Goal: Information Seeking & Learning: Find contact information

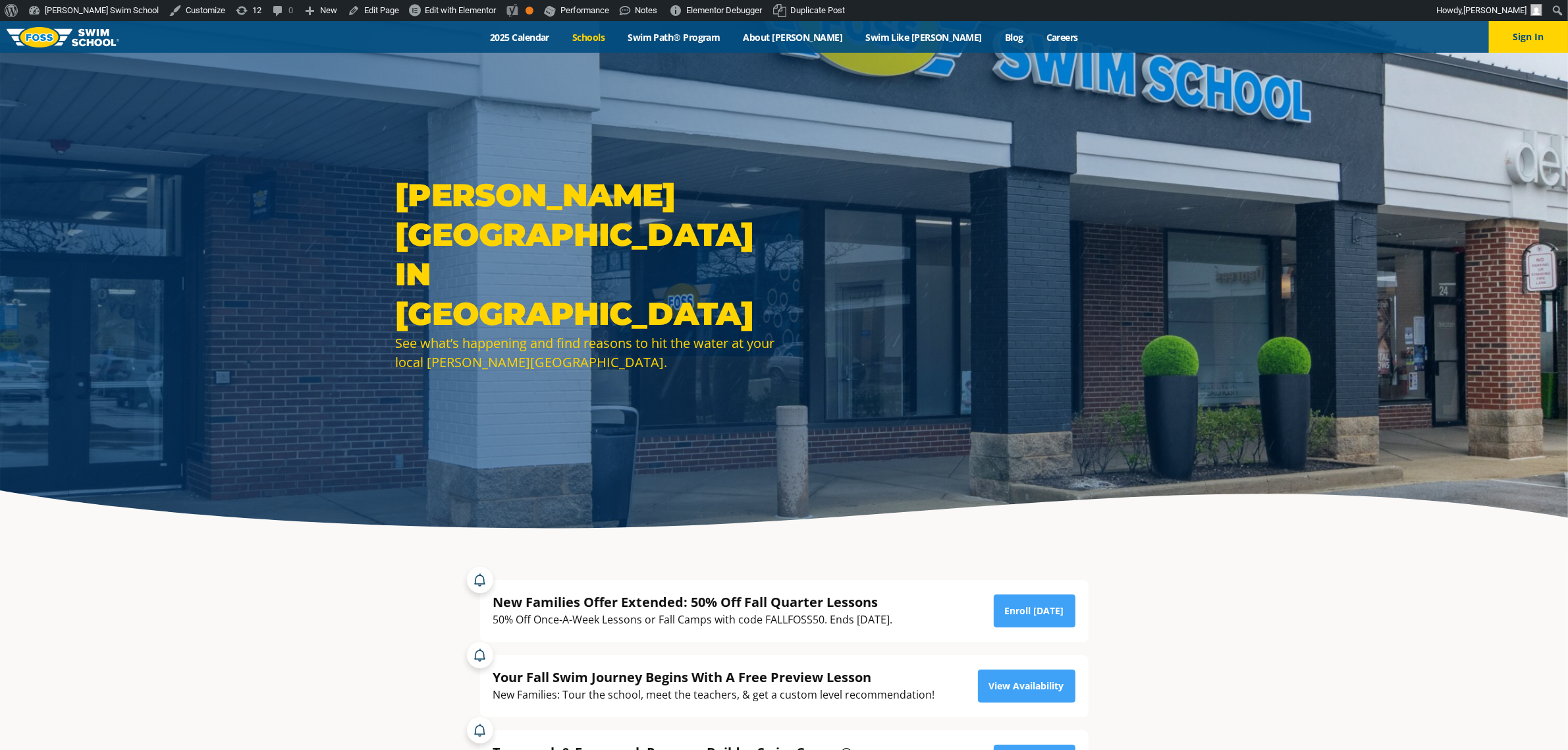
click at [617, 40] on link "Schools" at bounding box center [588, 37] width 55 height 13
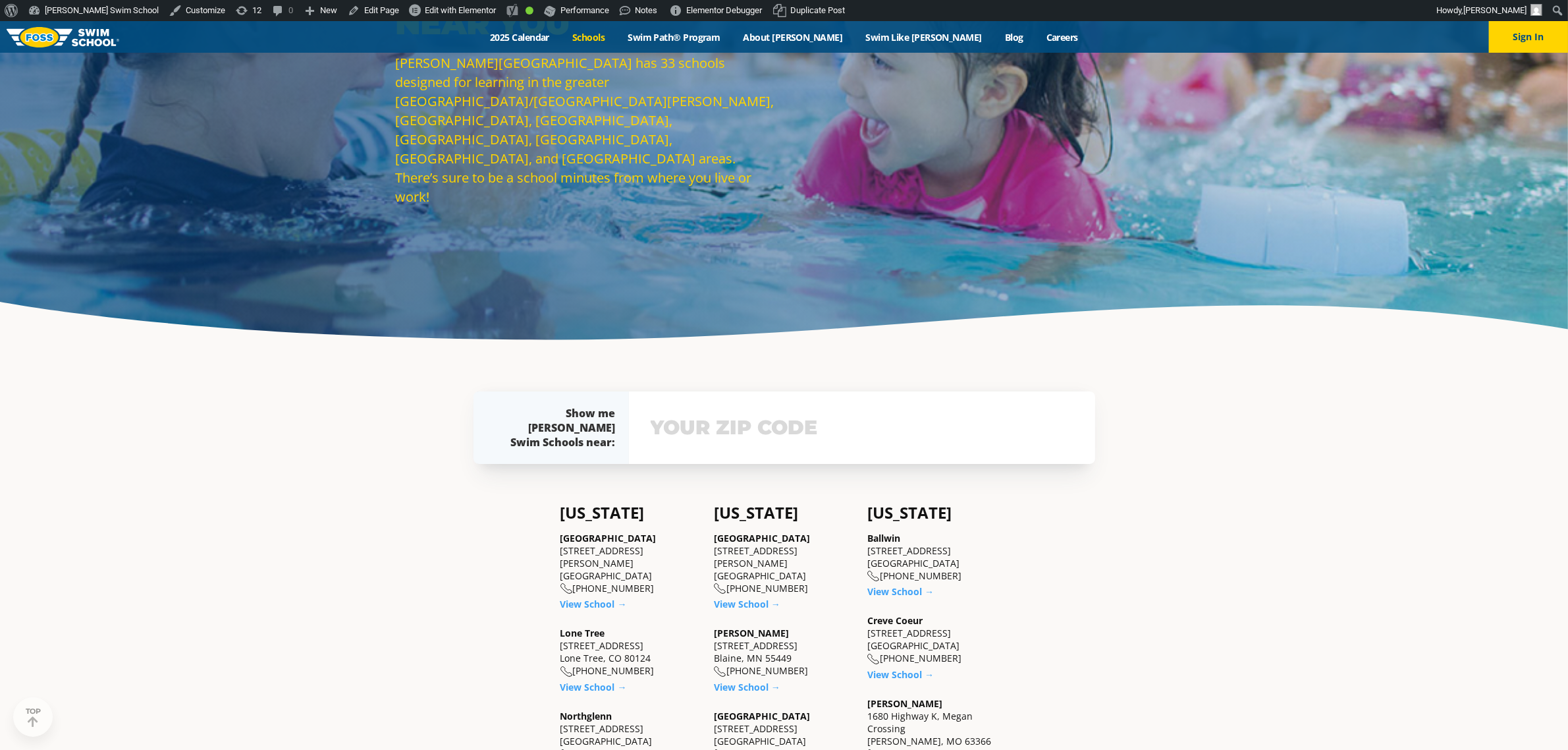
scroll to position [247, 0]
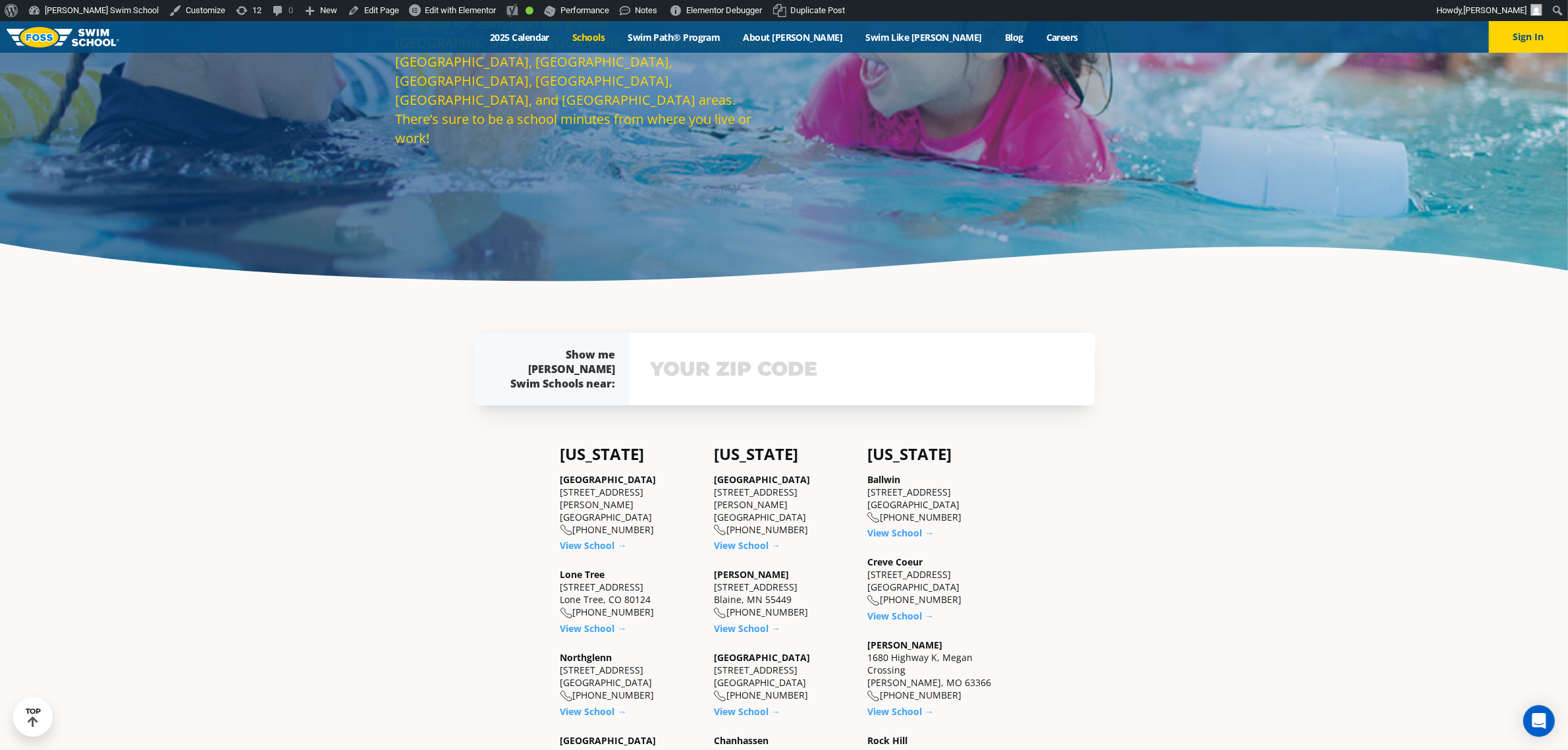
drag, startPoint x: 670, startPoint y: 493, endPoint x: 551, endPoint y: 489, distance: 119.1
copy div "[STREET_ADDRESS][PERSON_NAME]"
drag, startPoint x: 637, startPoint y: 573, endPoint x: 558, endPoint y: 575, distance: 79.0
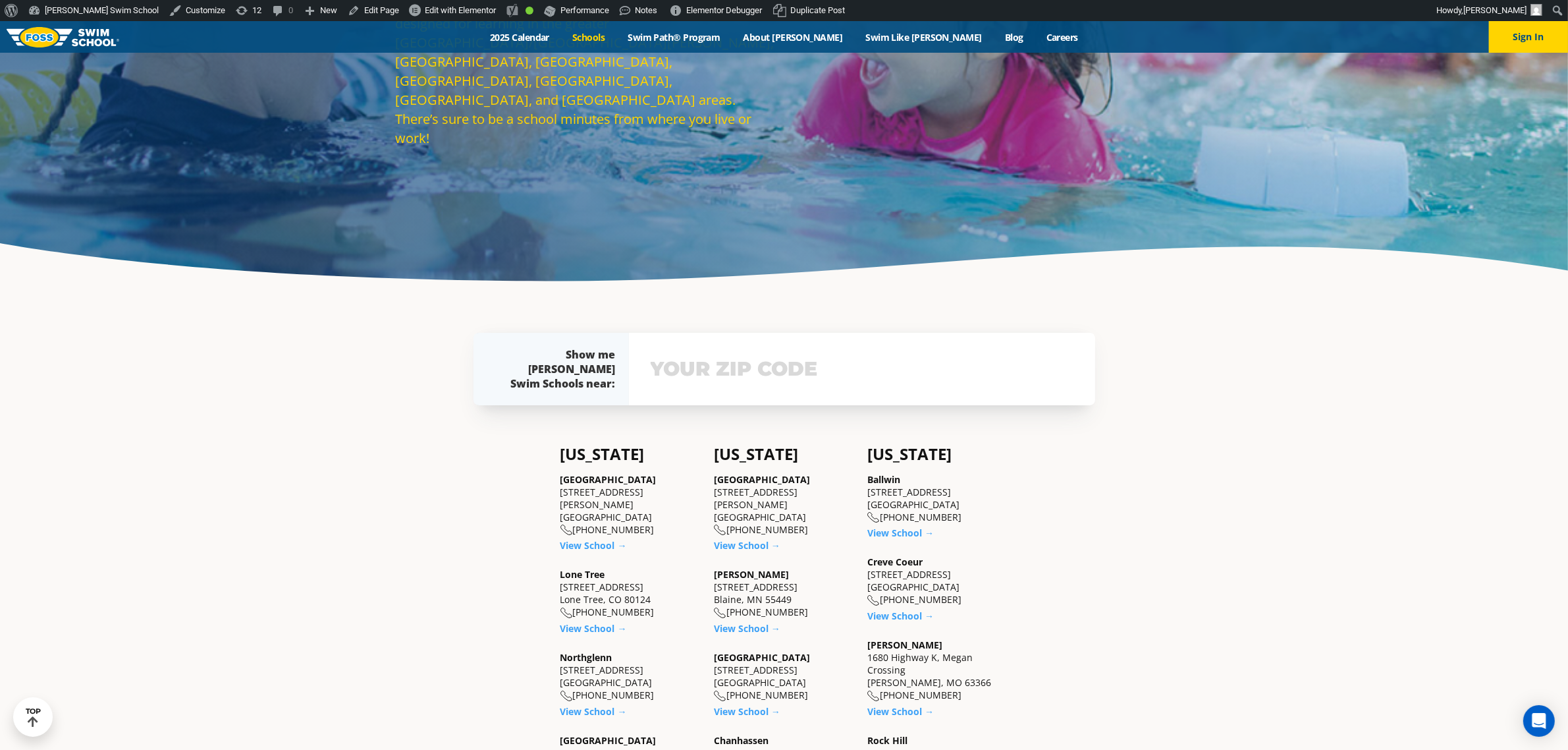
copy div "[STREET_ADDRESS]"
click at [603, 651] on div "Northglenn [STREET_ADDRESS] [PHONE_NUMBER]" at bounding box center [630, 676] width 141 height 51
copy div "[STREET_ADDRESS]"
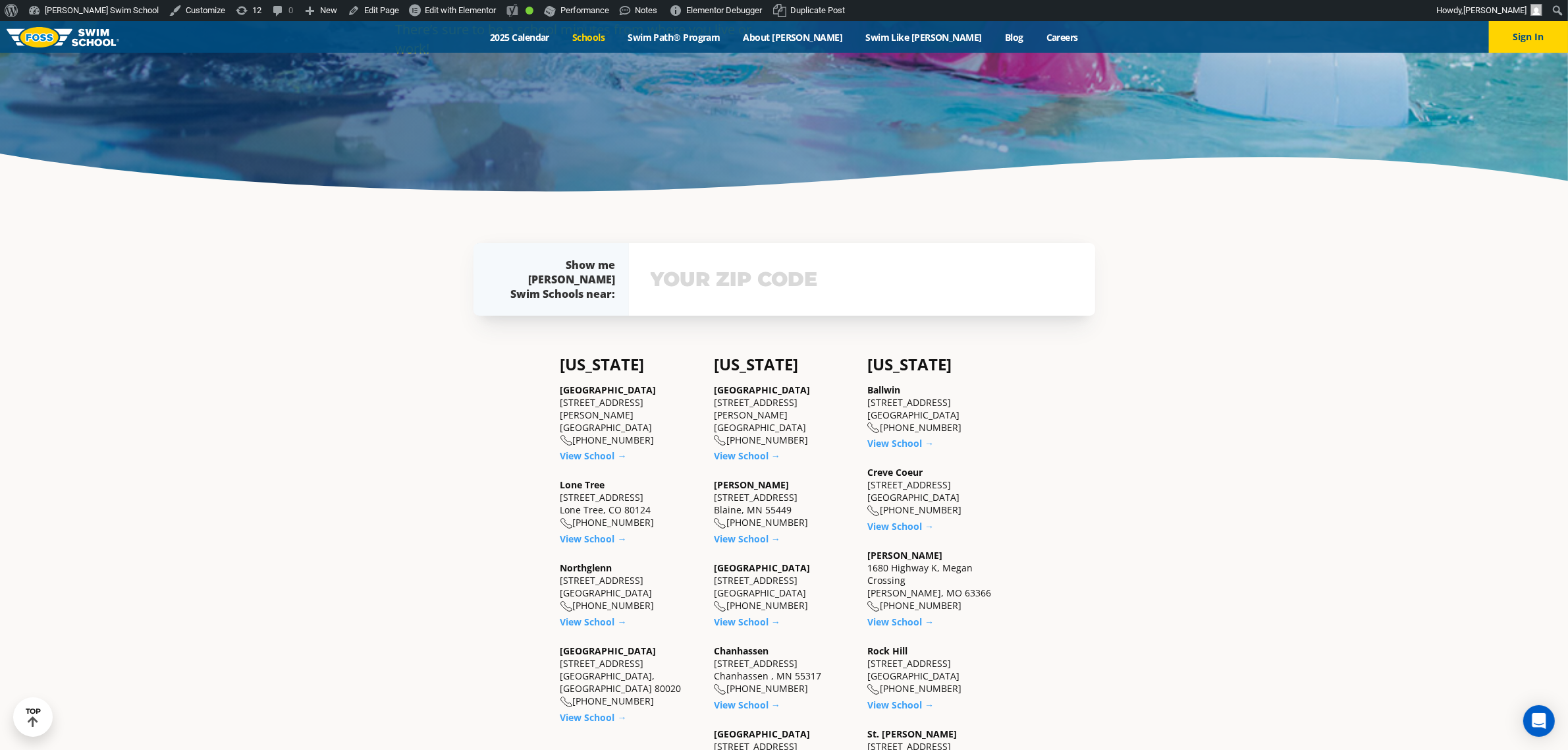
scroll to position [494, 0]
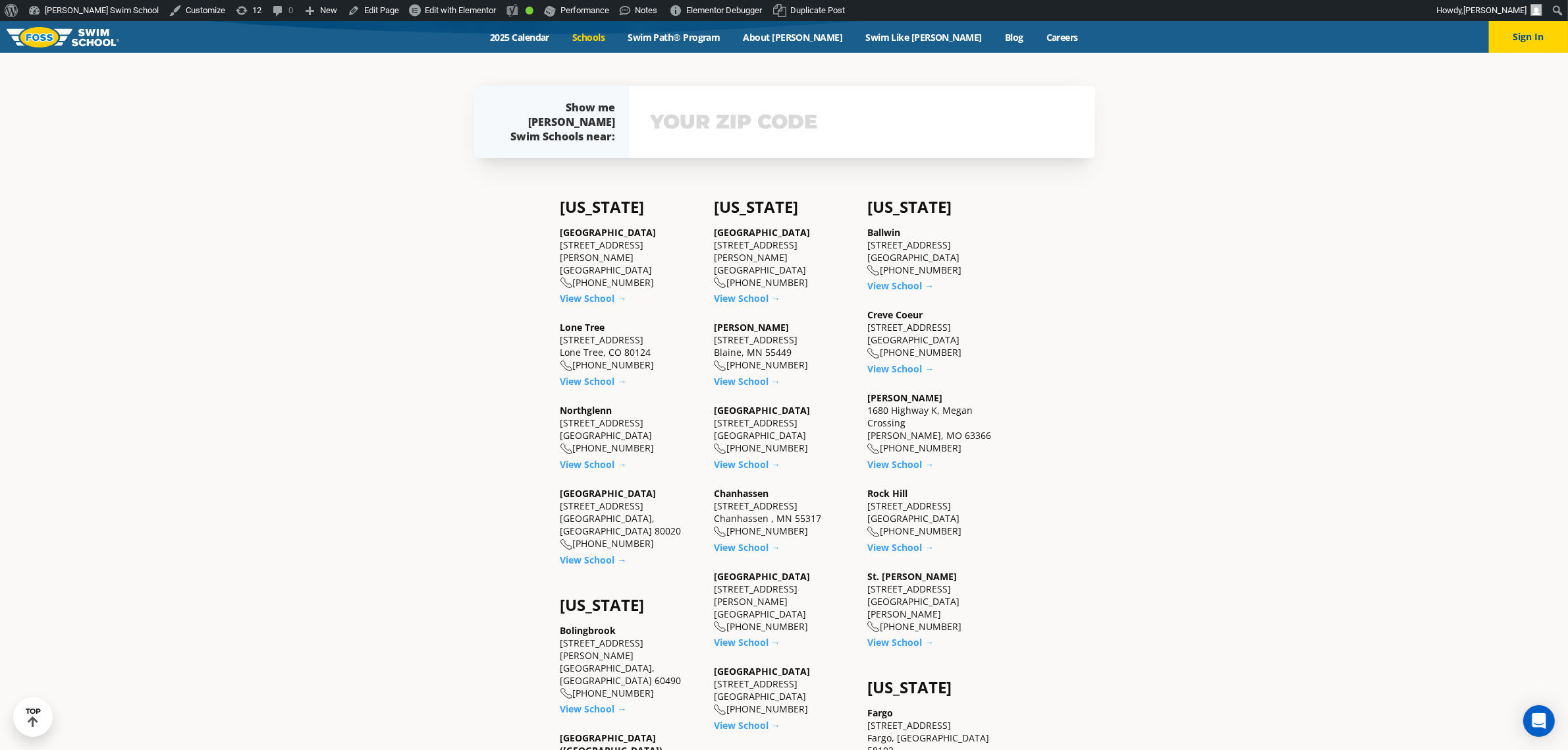
click at [614, 488] on div "Westminster [STREET_ADDRESS] [PHONE_NUMBER]" at bounding box center [630, 518] width 141 height 64
copy div "[STREET_ADDRESS]"
